Goal: Information Seeking & Learning: Understand process/instructions

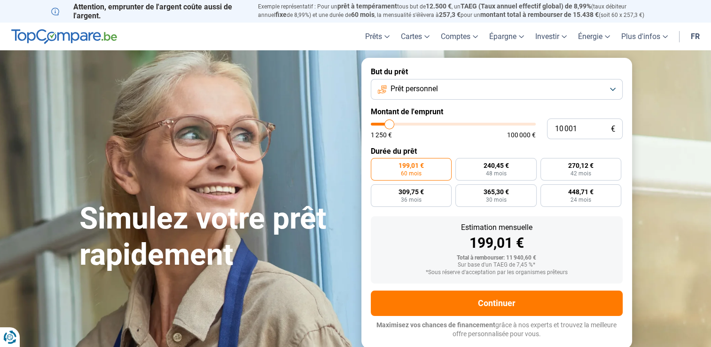
click at [696, 36] on link "fr" at bounding box center [695, 37] width 20 height 28
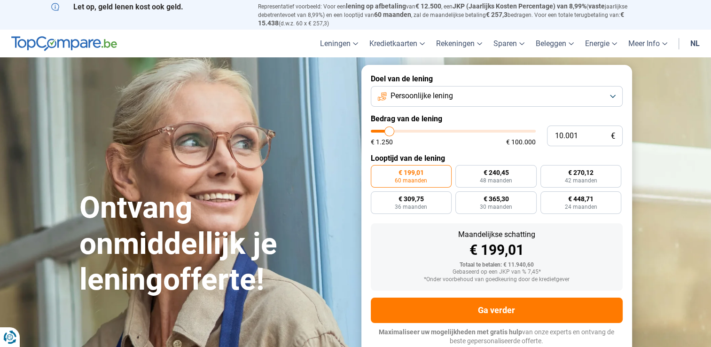
click at [511, 99] on button "Persoonlijke lening" at bounding box center [497, 96] width 252 height 21
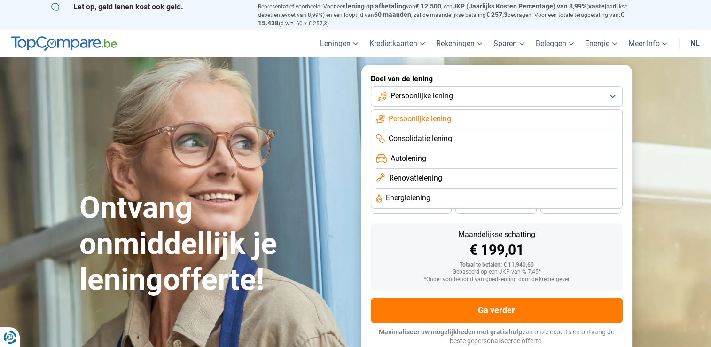
click at [448, 119] on span "Persoonlijke lening" at bounding box center [420, 119] width 63 height 10
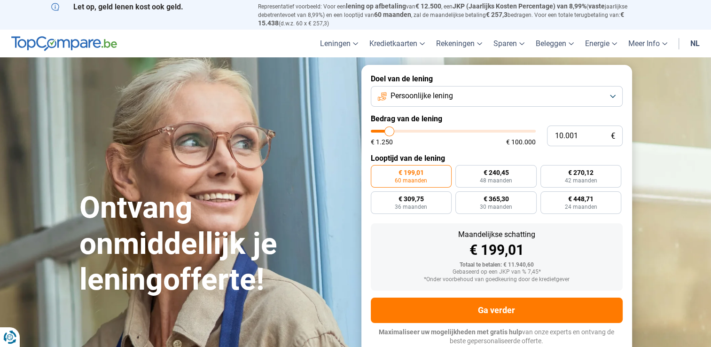
click at [491, 92] on button "Persoonlijke lening" at bounding box center [497, 96] width 252 height 21
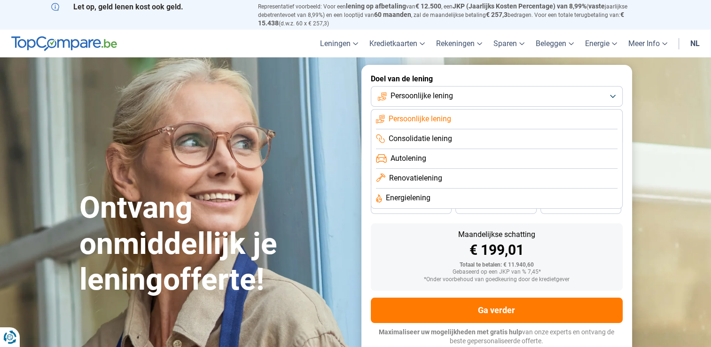
click at [468, 149] on li "Consolidatie lening" at bounding box center [497, 159] width 242 height 20
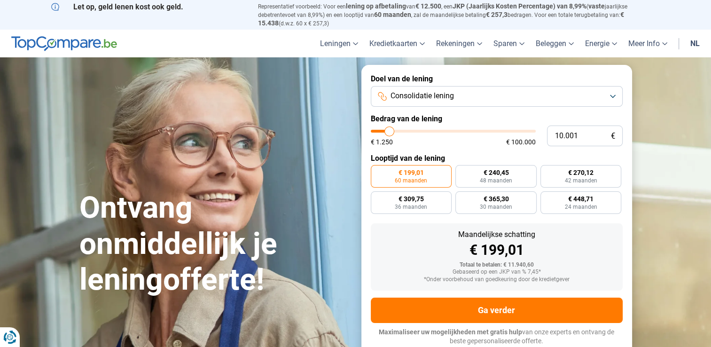
click at [489, 99] on button "Consolidatie lening" at bounding box center [497, 96] width 252 height 21
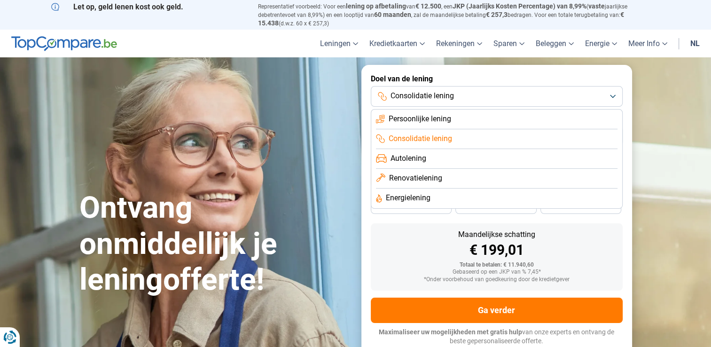
click at [446, 188] on li "Renovatielening" at bounding box center [497, 198] width 242 height 20
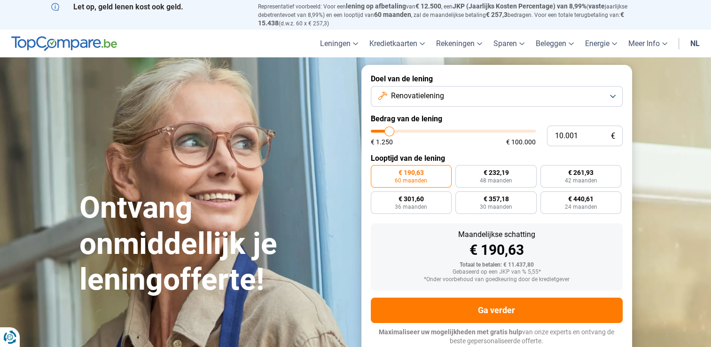
click at [462, 95] on button "Renovatielening" at bounding box center [497, 96] width 252 height 21
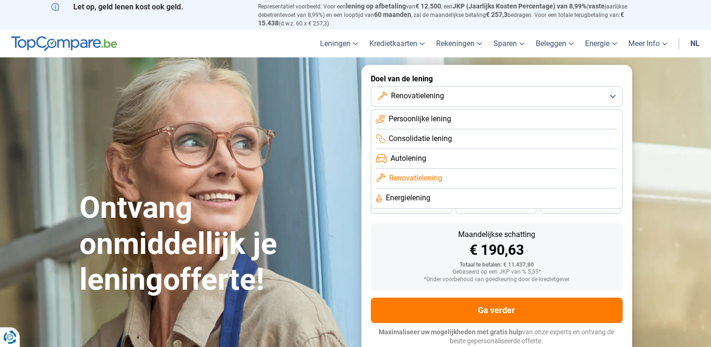
click at [451, 139] on span "Consolidatie lening" at bounding box center [420, 138] width 63 height 10
